Goal: Transaction & Acquisition: Purchase product/service

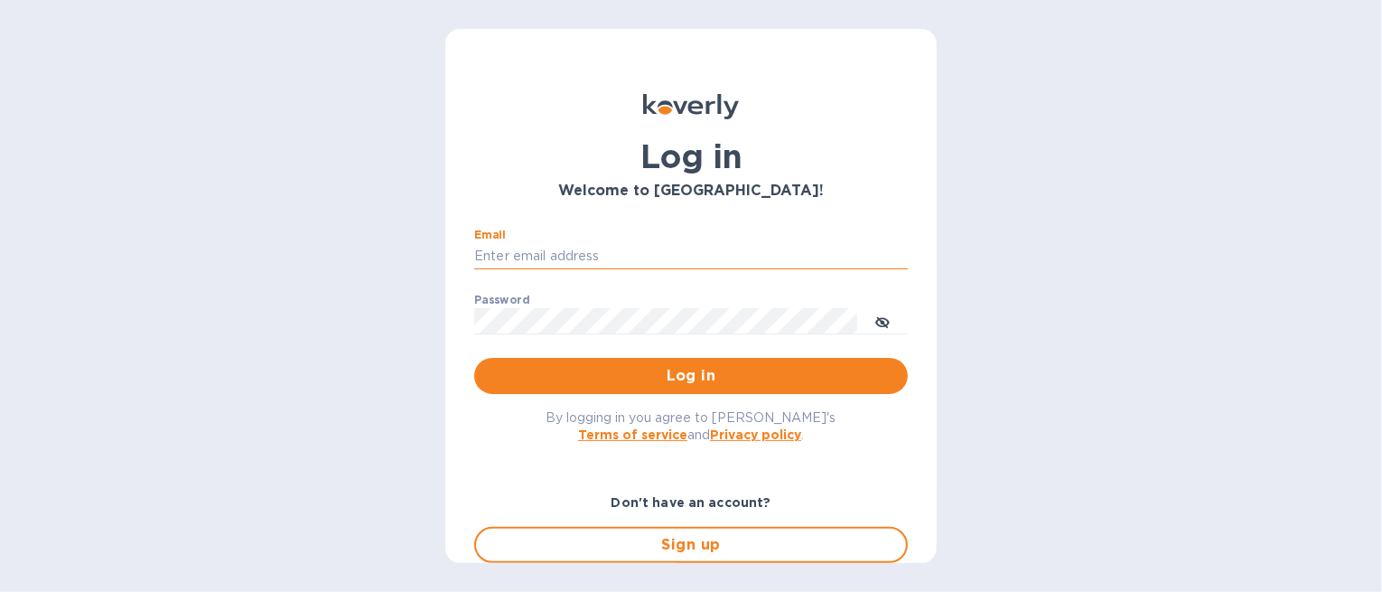
click at [733, 249] on input "Email" at bounding box center [691, 256] width 434 height 27
drag, startPoint x: 686, startPoint y: 242, endPoint x: 101, endPoint y: 167, distance: 589.2
click at [101, 167] on div "Log in Welcome to Koverly! Email speffinger@hotmail.com ​ Password ​ Log in By …" at bounding box center [691, 296] width 1382 height 592
click at [630, 270] on div "Email sherrie ​" at bounding box center [691, 261] width 434 height 65
click at [631, 256] on input "[PERSON_NAME]" at bounding box center [691, 256] width 434 height 27
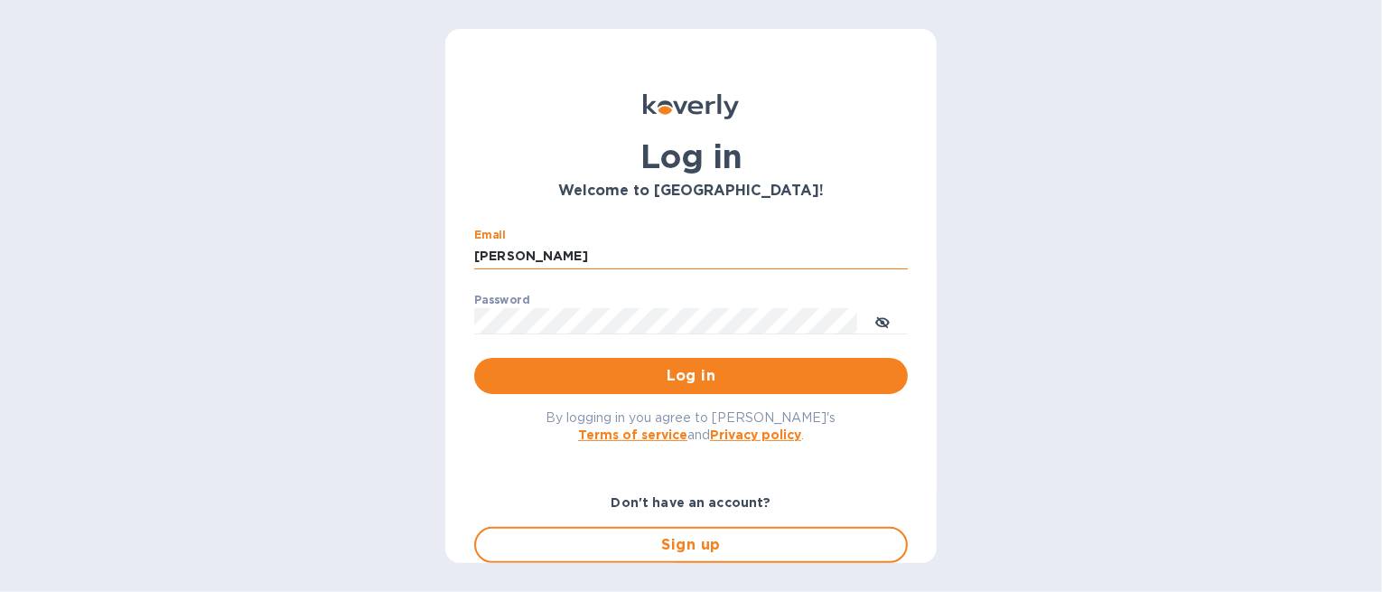
type input "[PERSON_NAME][EMAIL_ADDRESS][DOMAIN_NAME]"
click at [474, 358] on button "Log in" at bounding box center [691, 376] width 434 height 36
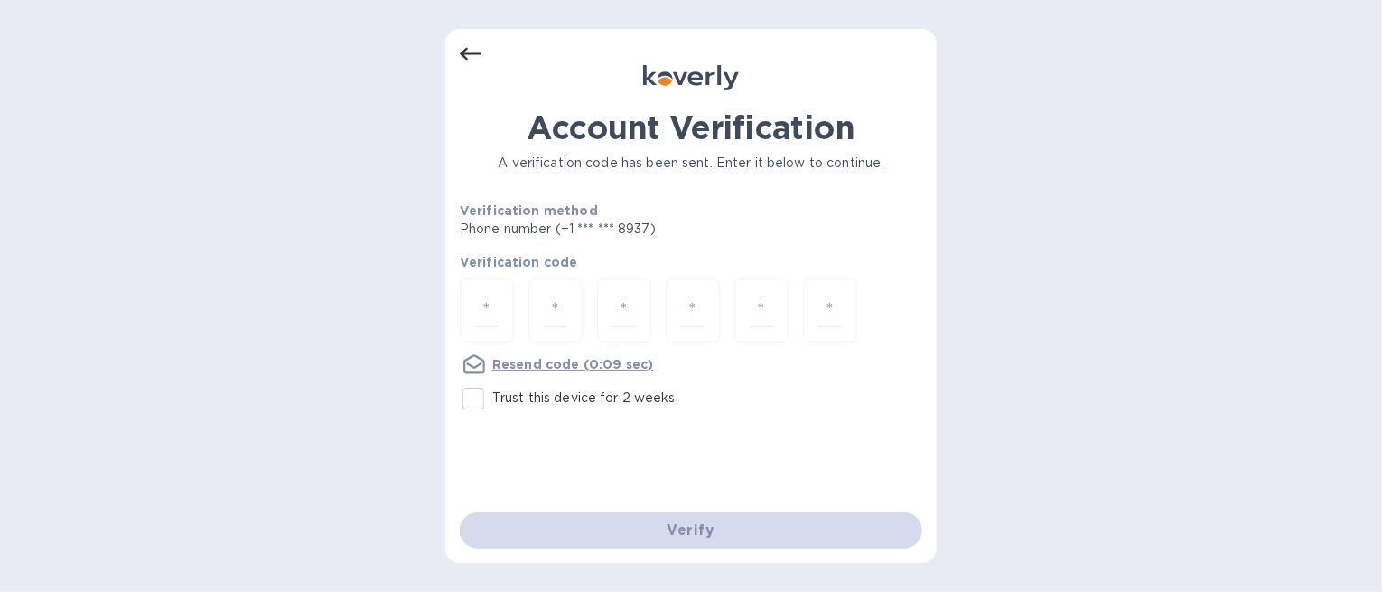
click at [463, 57] on icon at bounding box center [471, 54] width 22 height 22
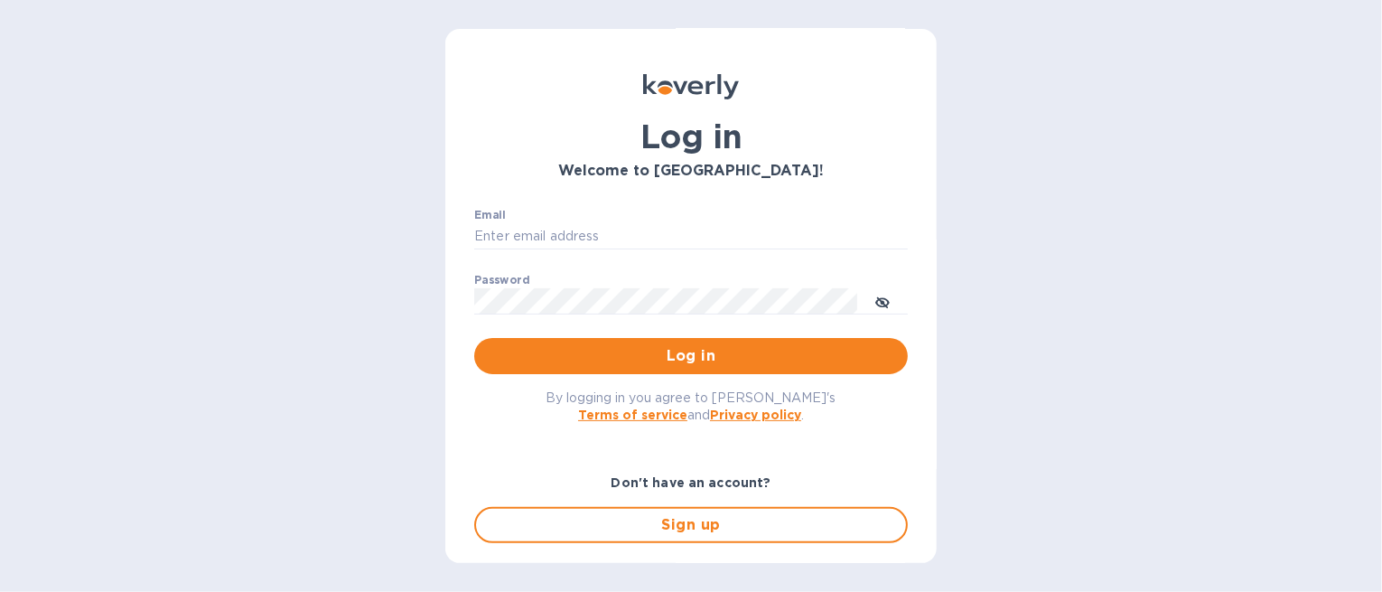
scroll to position [79, 0]
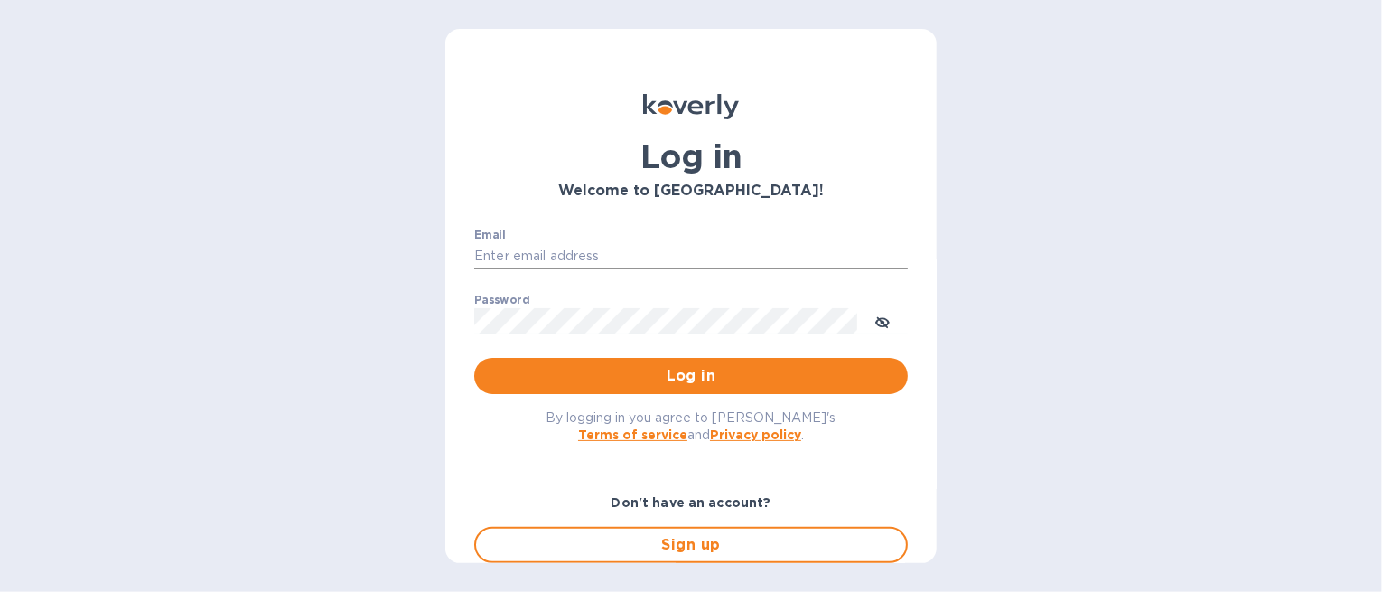
click at [698, 259] on input "Email" at bounding box center [691, 256] width 434 height 27
type input "[PERSON_NAME][EMAIL_ADDRESS][DOMAIN_NAME]"
click at [474, 358] on button "Log in" at bounding box center [691, 376] width 434 height 36
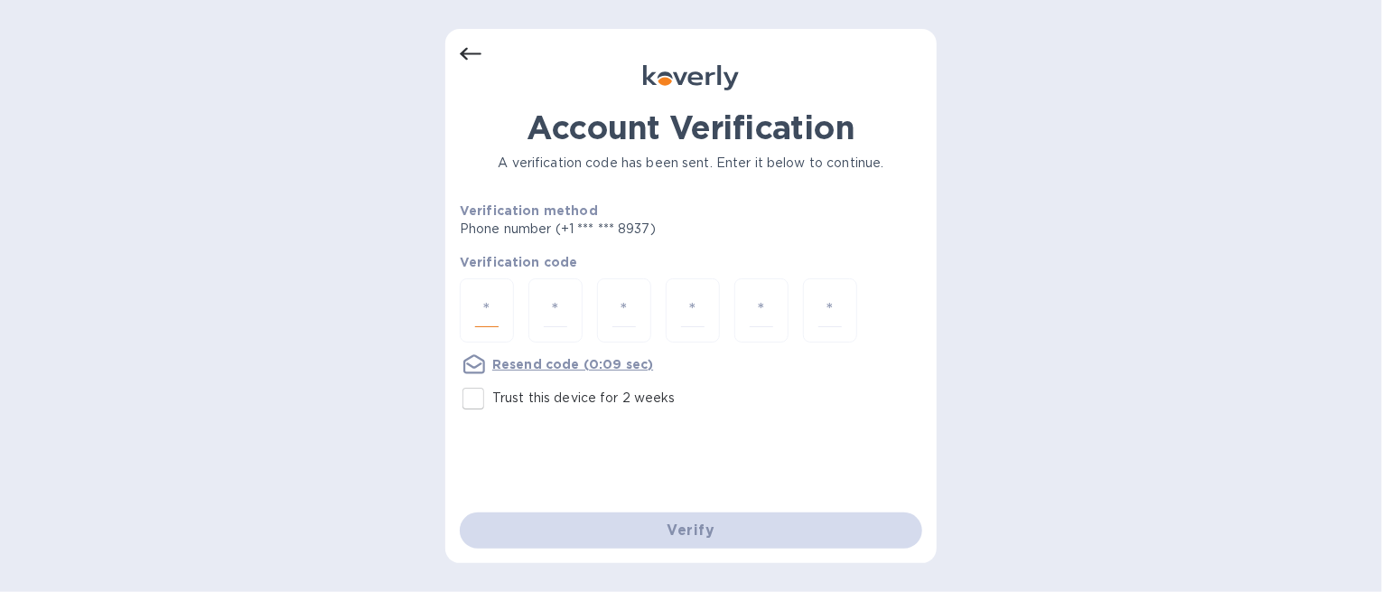
click at [476, 310] on input "number" at bounding box center [486, 310] width 23 height 33
type input "3"
type input "4"
type input "1"
type input "6"
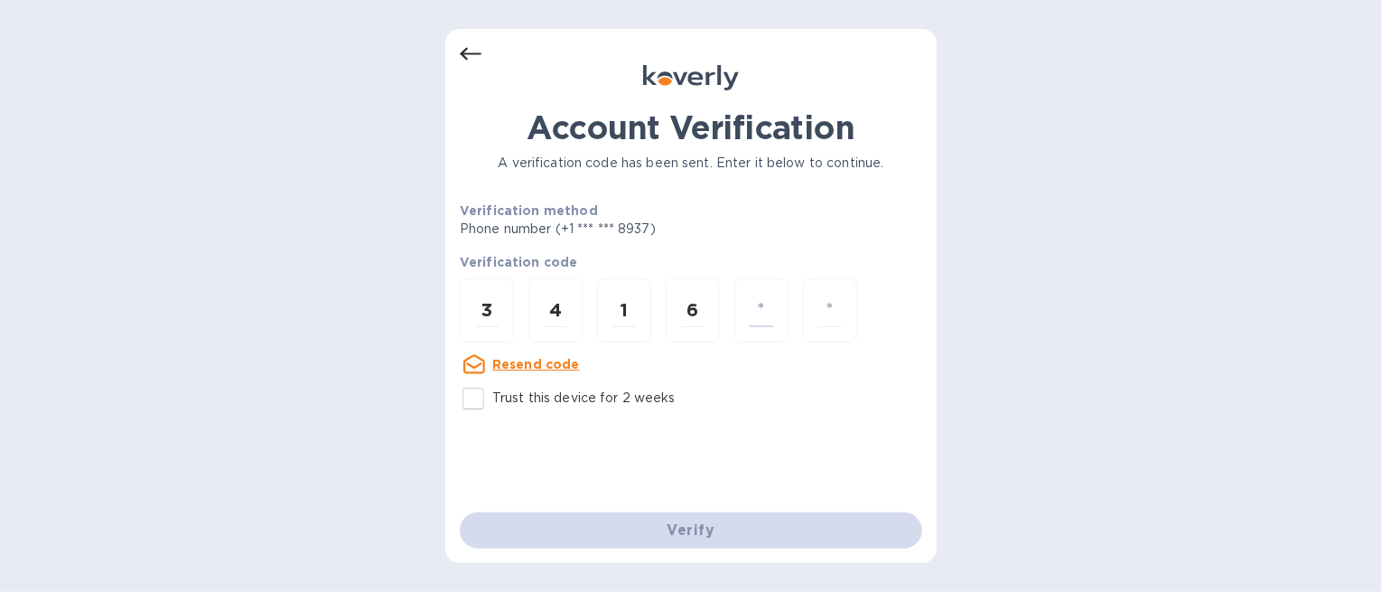
type input "8"
type input "5"
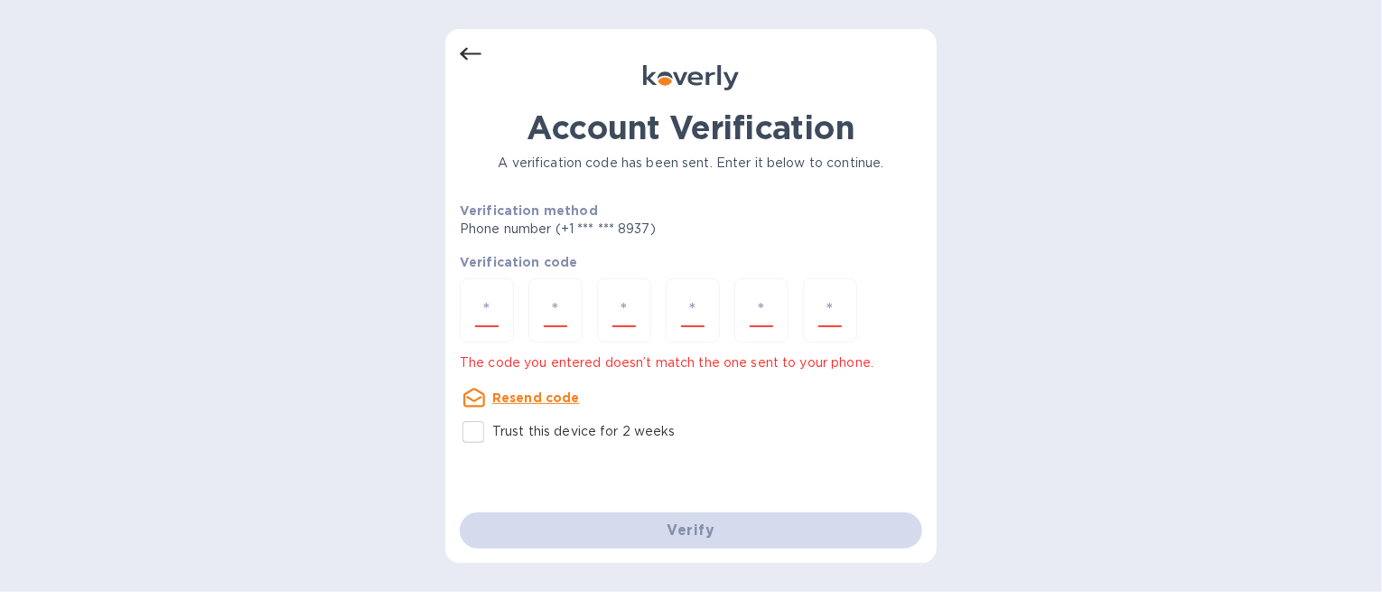
click at [588, 452] on div "Account Verification A verification code has been sent. Enter it below to conti…" at bounding box center [691, 310] width 462 height 404
click at [481, 296] on input "number" at bounding box center [486, 310] width 23 height 33
click at [462, 54] on icon at bounding box center [471, 54] width 22 height 13
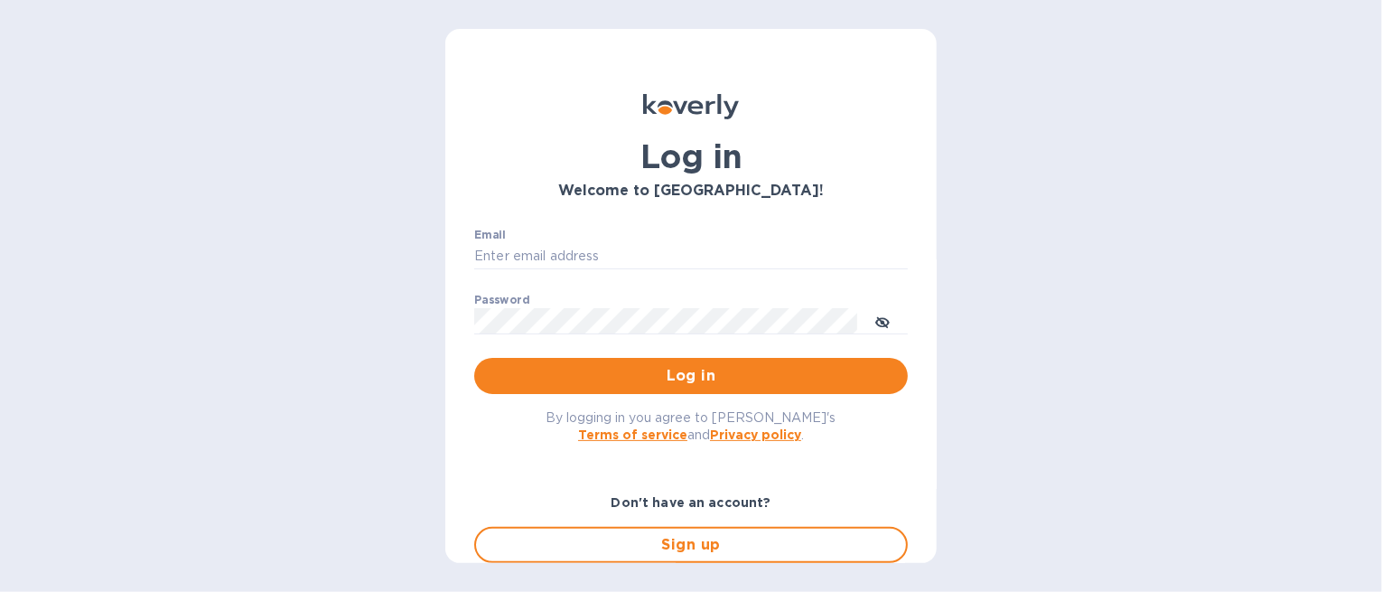
scroll to position [79, 0]
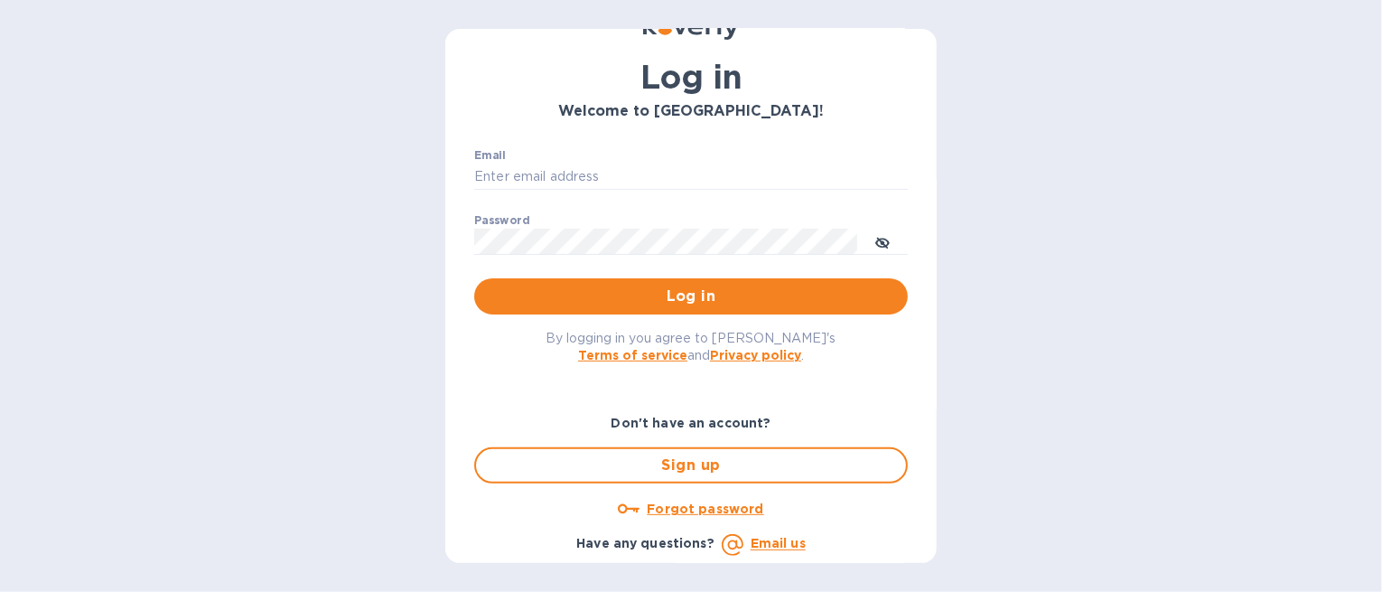
click at [751, 462] on span "Sign up" at bounding box center [690, 465] width 401 height 22
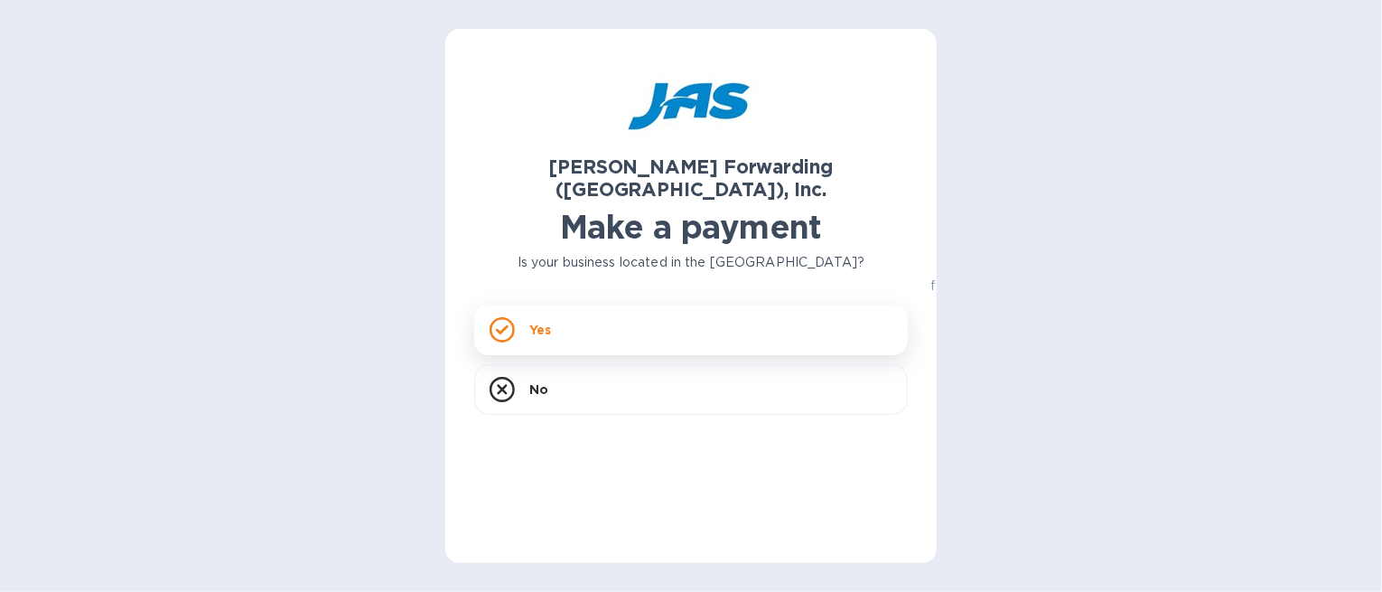
click at [800, 304] on div "Yes" at bounding box center [691, 329] width 434 height 51
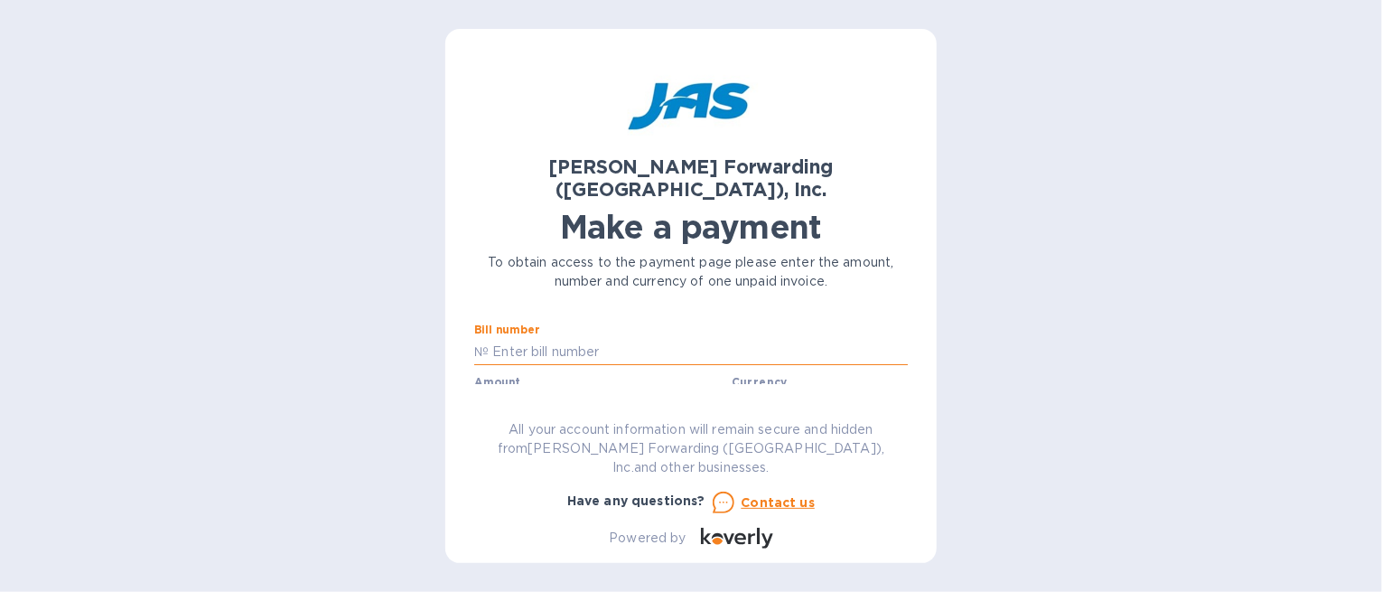
drag, startPoint x: 1320, startPoint y: 3, endPoint x: 817, endPoint y: 317, distance: 593.2
click at [817, 338] on input "text" at bounding box center [698, 351] width 419 height 27
type input "BNA503330358"
type input "2,506.58"
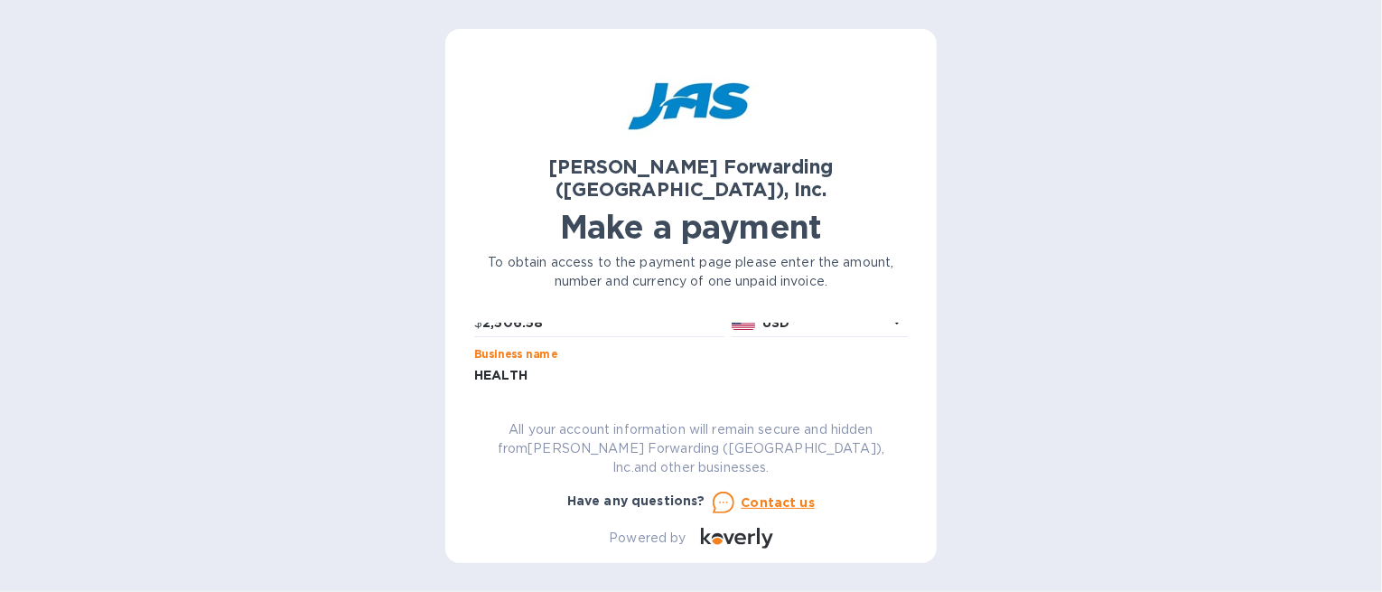
type input "HealthSmart Foods"
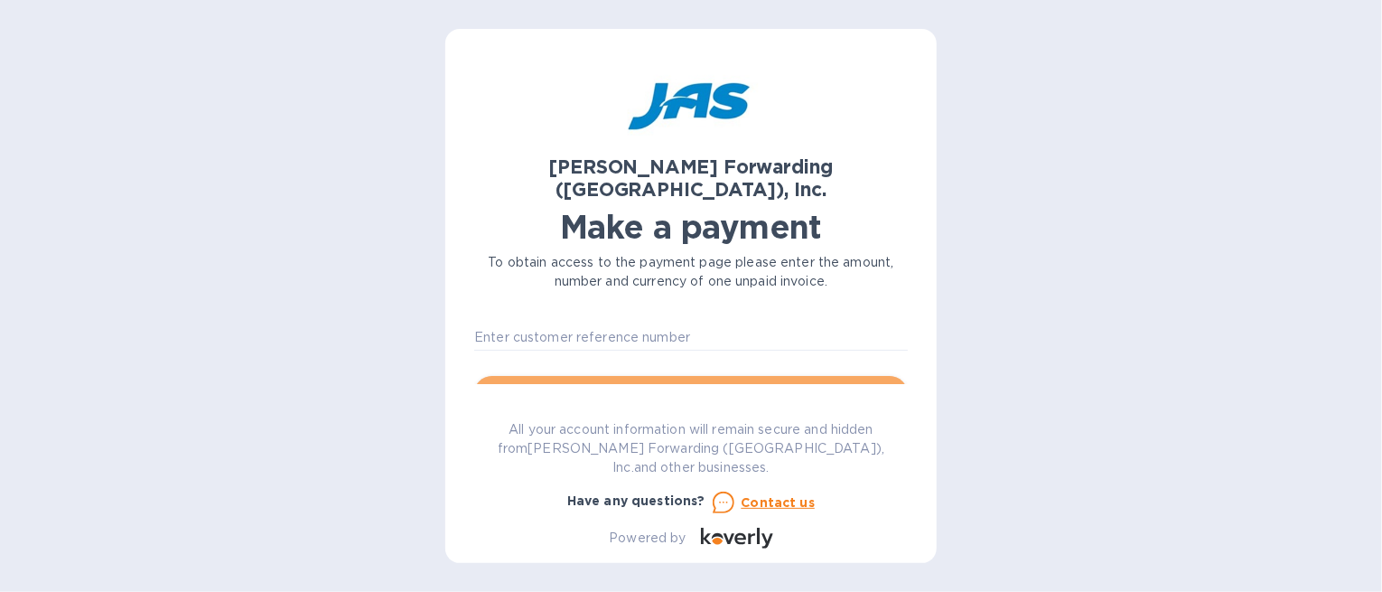
click at [714, 383] on span "Go to payment page" at bounding box center [691, 394] width 405 height 22
